Goal: Task Accomplishment & Management: Use online tool/utility

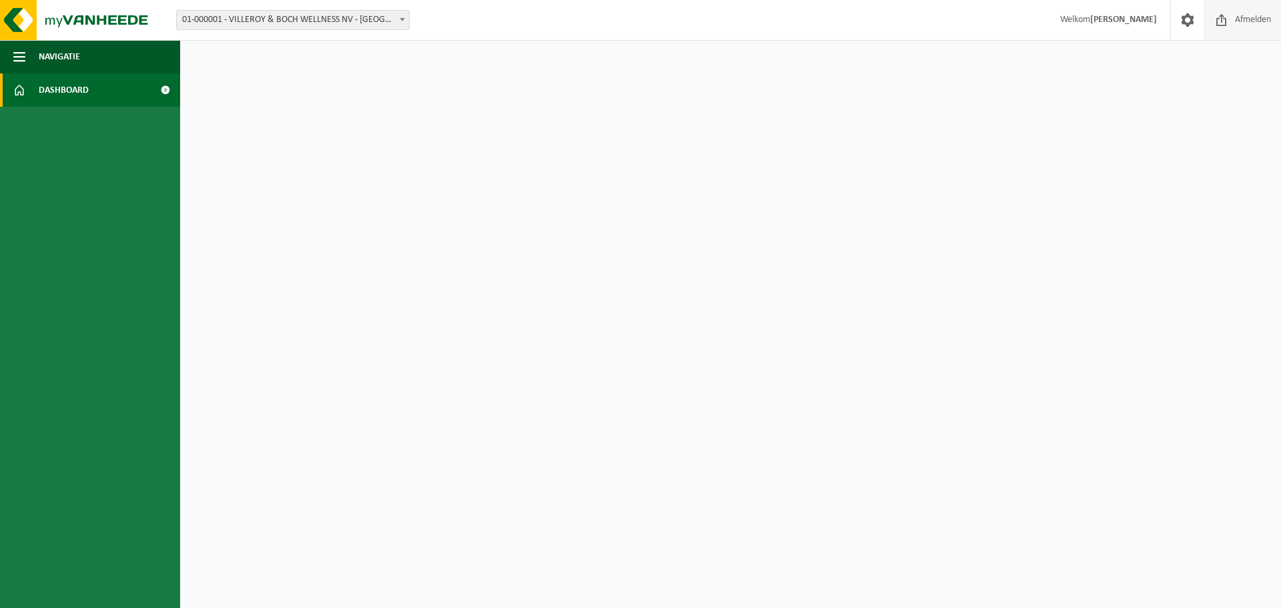
click at [1232, 21] on span "Afmelden" at bounding box center [1253, 19] width 43 height 39
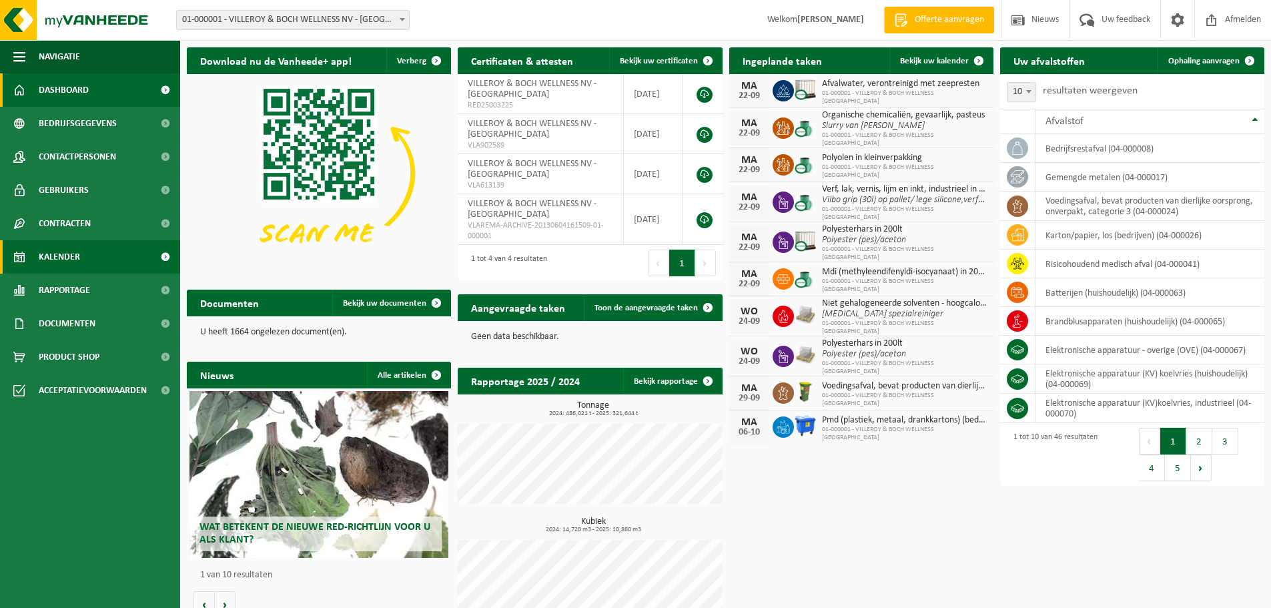
click at [45, 252] on span "Kalender" at bounding box center [59, 256] width 41 height 33
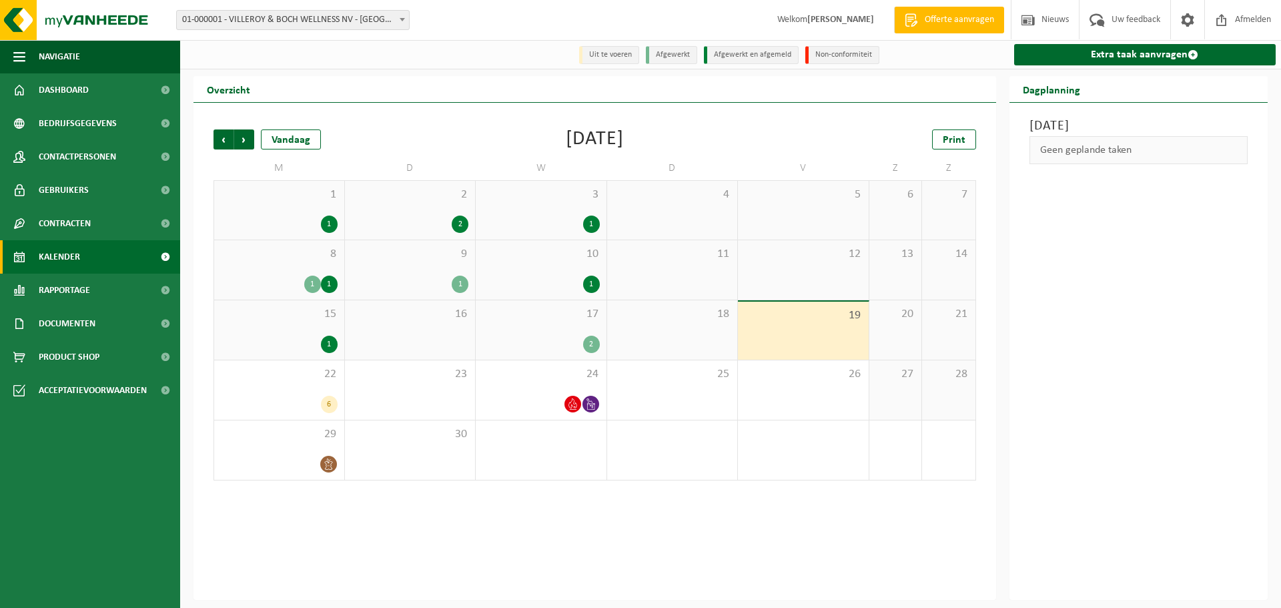
click at [562, 331] on div "17 2" at bounding box center [541, 329] width 131 height 59
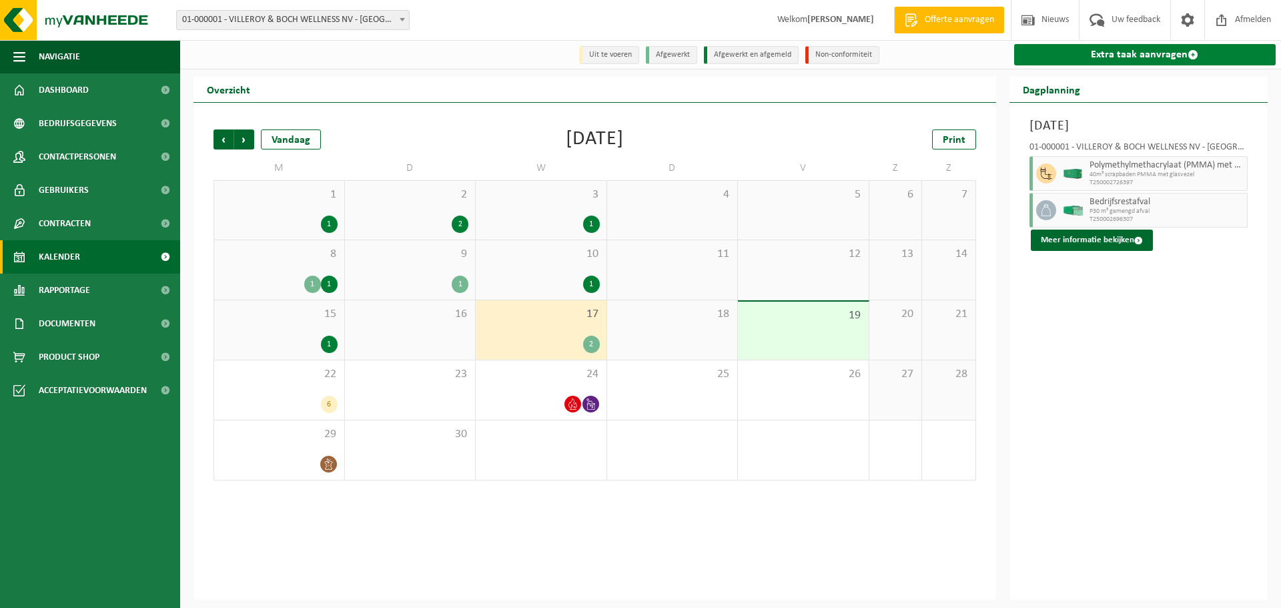
click at [1081, 57] on link "Extra taak aanvragen" at bounding box center [1145, 54] width 262 height 21
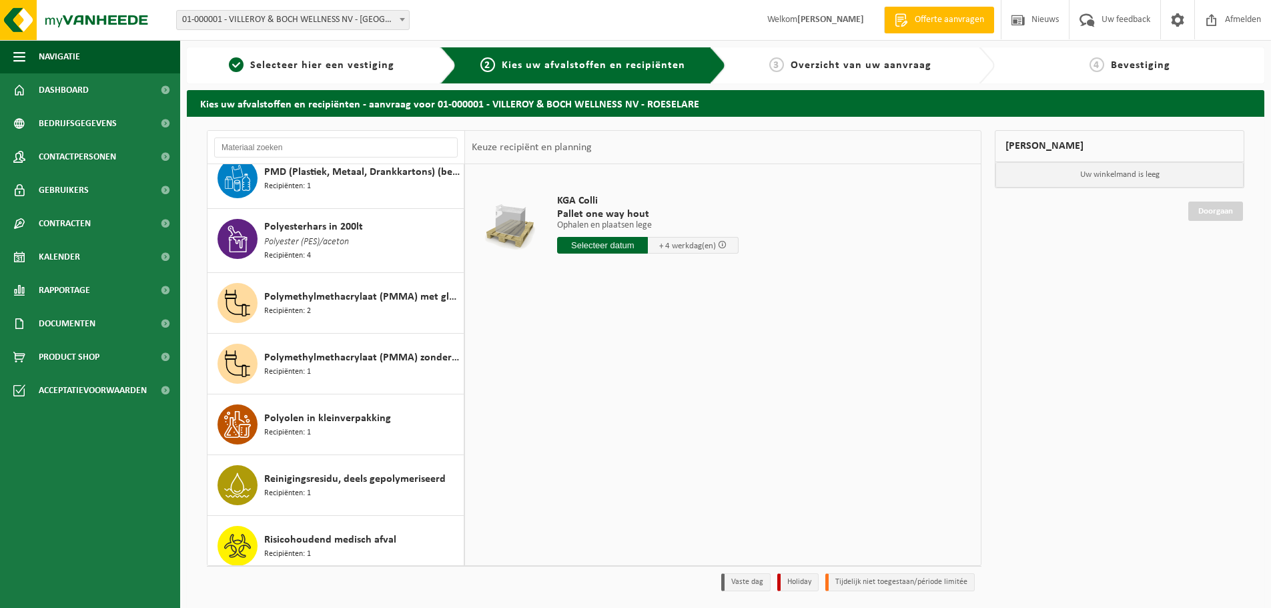
scroll to position [1935, 0]
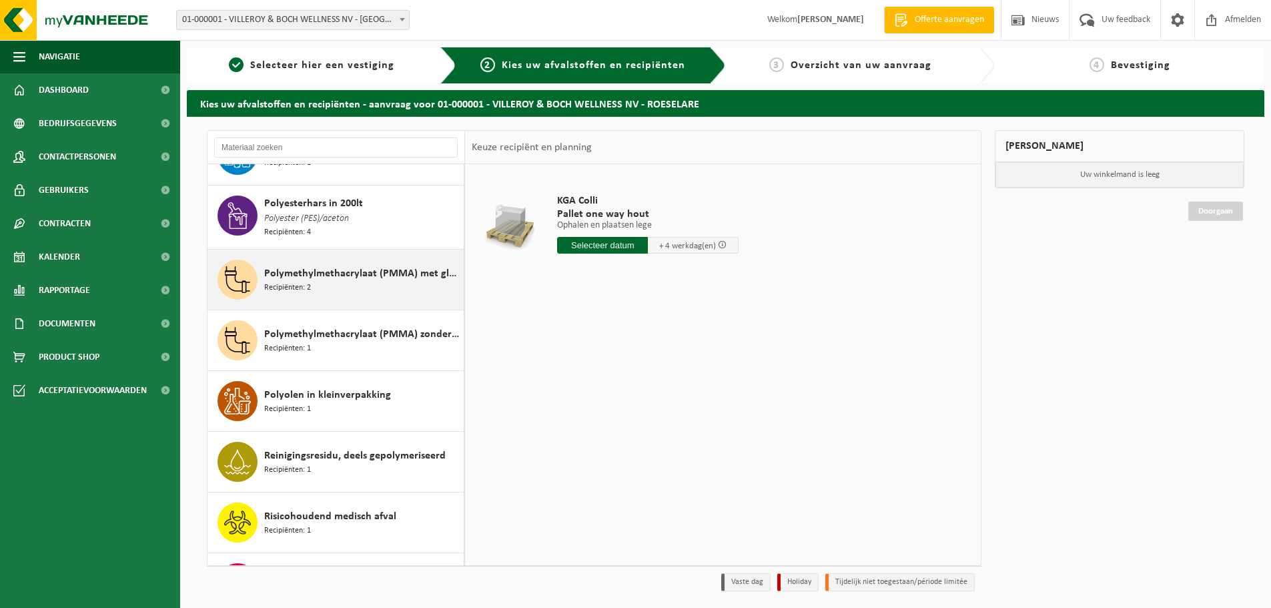
click at [295, 266] on span "Polymethylmethacrylaat (PMMA) met glasvezel" at bounding box center [362, 274] width 196 height 16
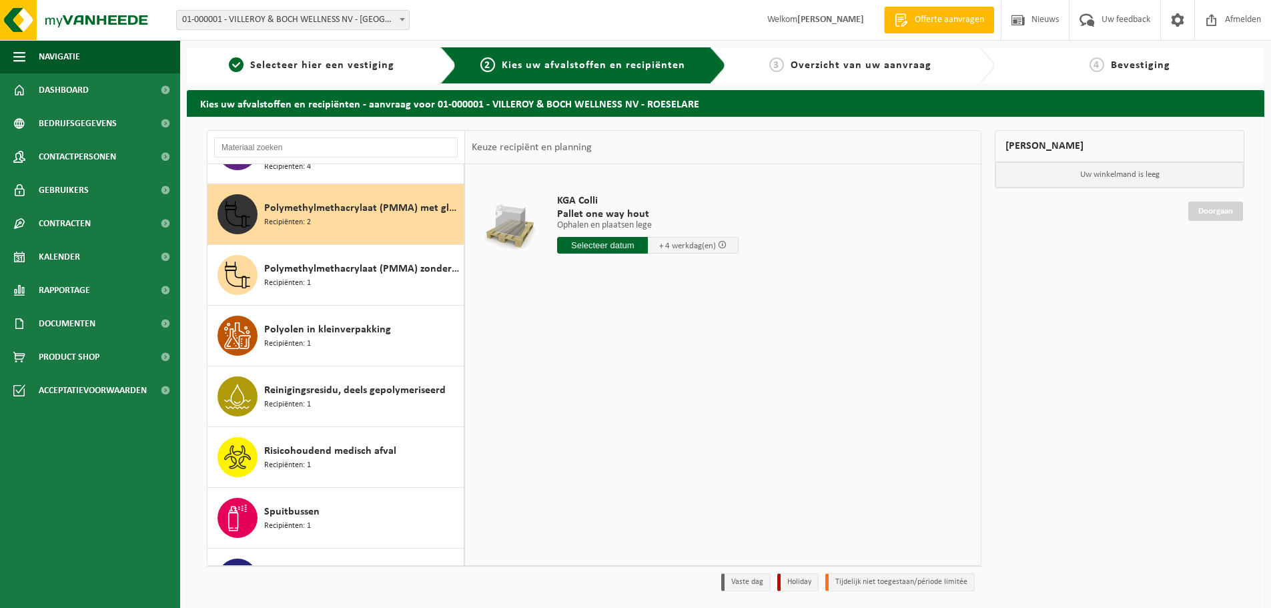
scroll to position [2010, 0]
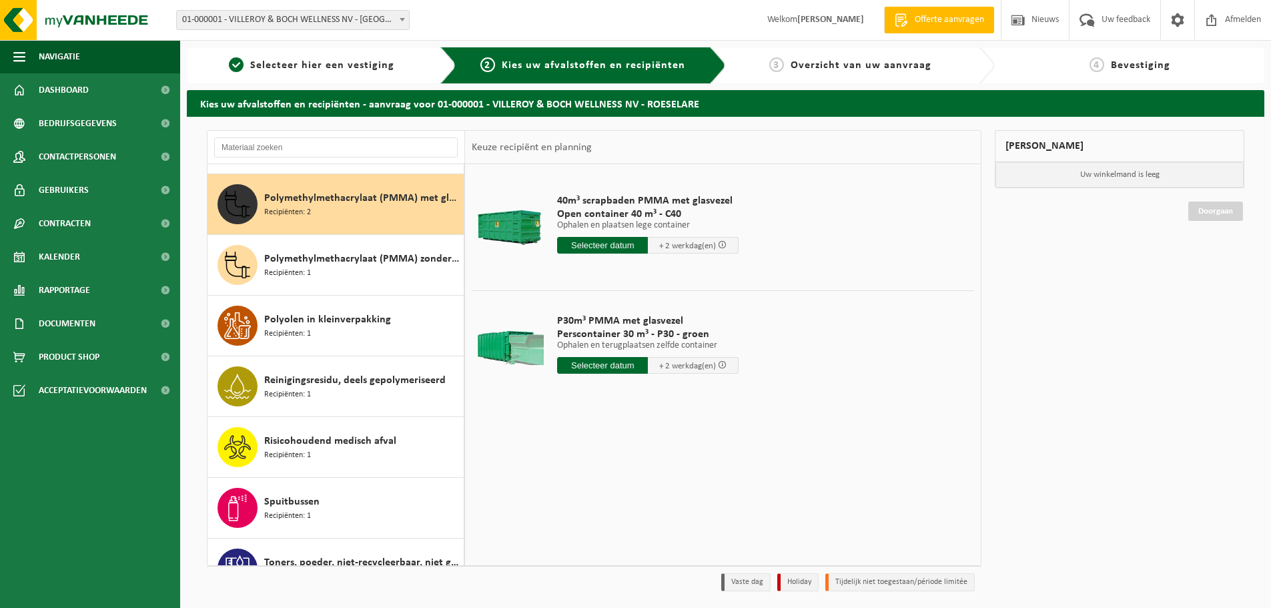
click at [597, 366] on input "text" at bounding box center [602, 365] width 91 height 17
click at [570, 502] on div "22" at bounding box center [569, 504] width 23 height 21
type input "Van 2025-09-22"
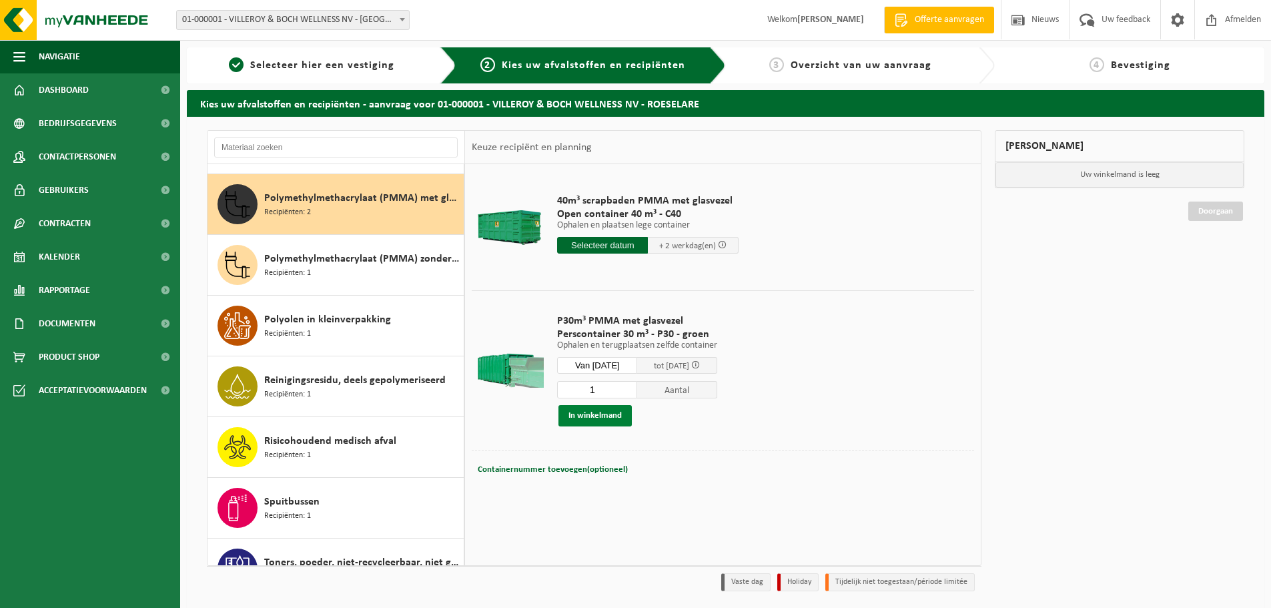
click at [601, 415] on button "In winkelmand" at bounding box center [594, 415] width 73 height 21
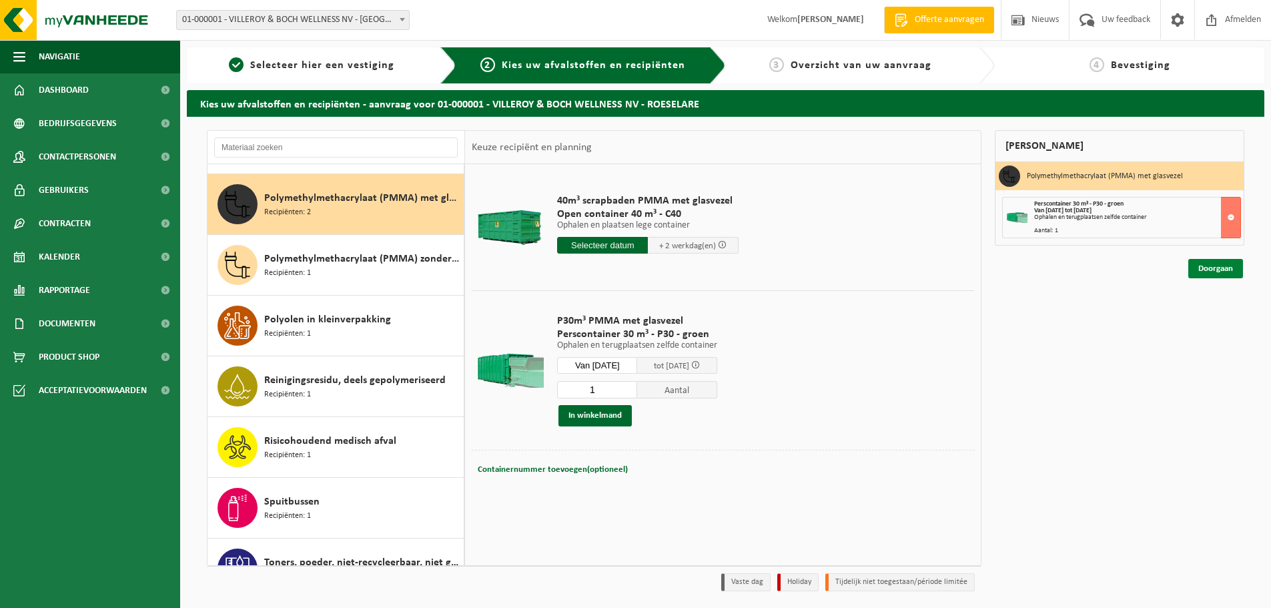
click at [1211, 264] on link "Doorgaan" at bounding box center [1215, 268] width 55 height 19
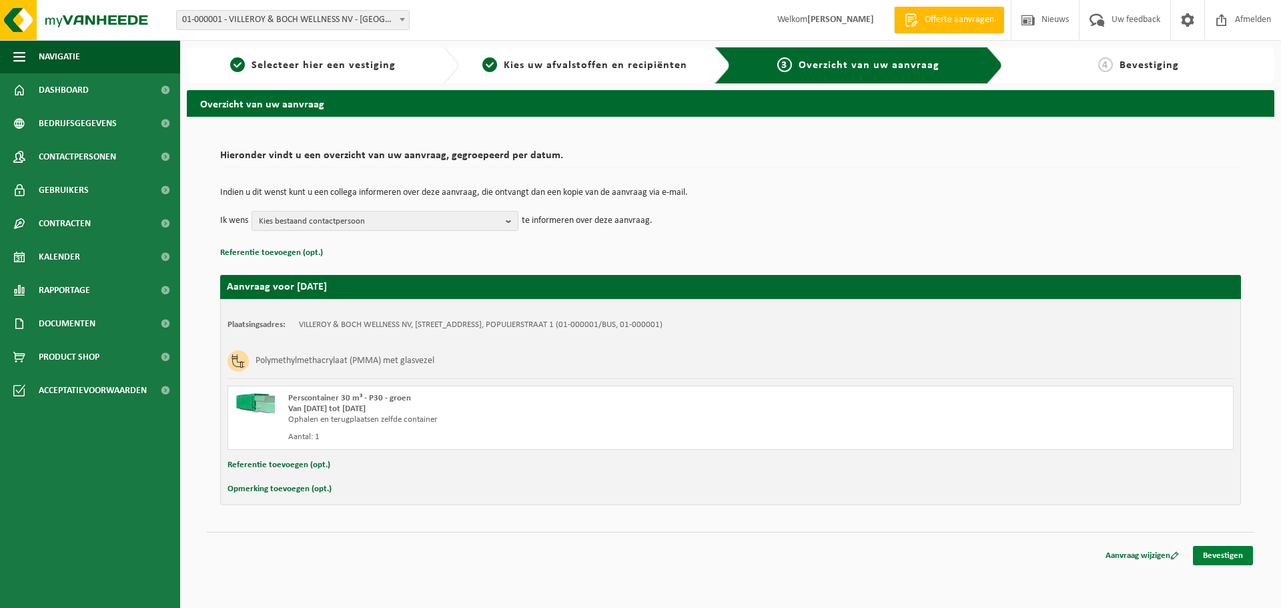
click at [1207, 552] on link "Bevestigen" at bounding box center [1223, 555] width 60 height 19
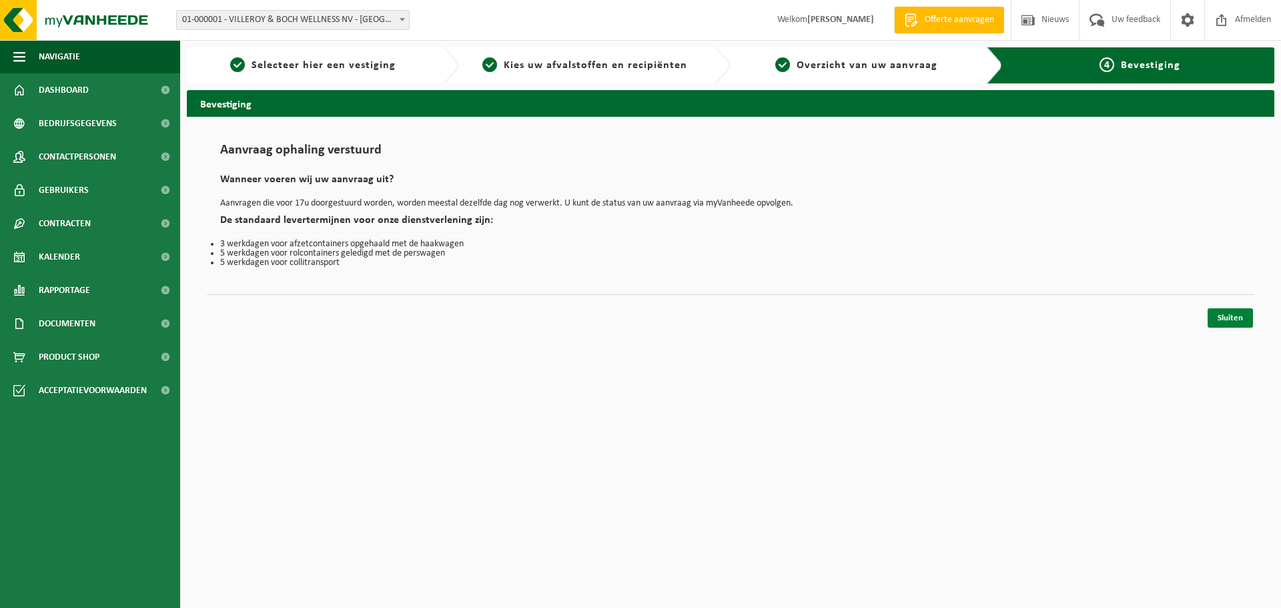
click at [1224, 320] on link "Sluiten" at bounding box center [1230, 317] width 45 height 19
